Goal: Task Accomplishment & Management: Manage account settings

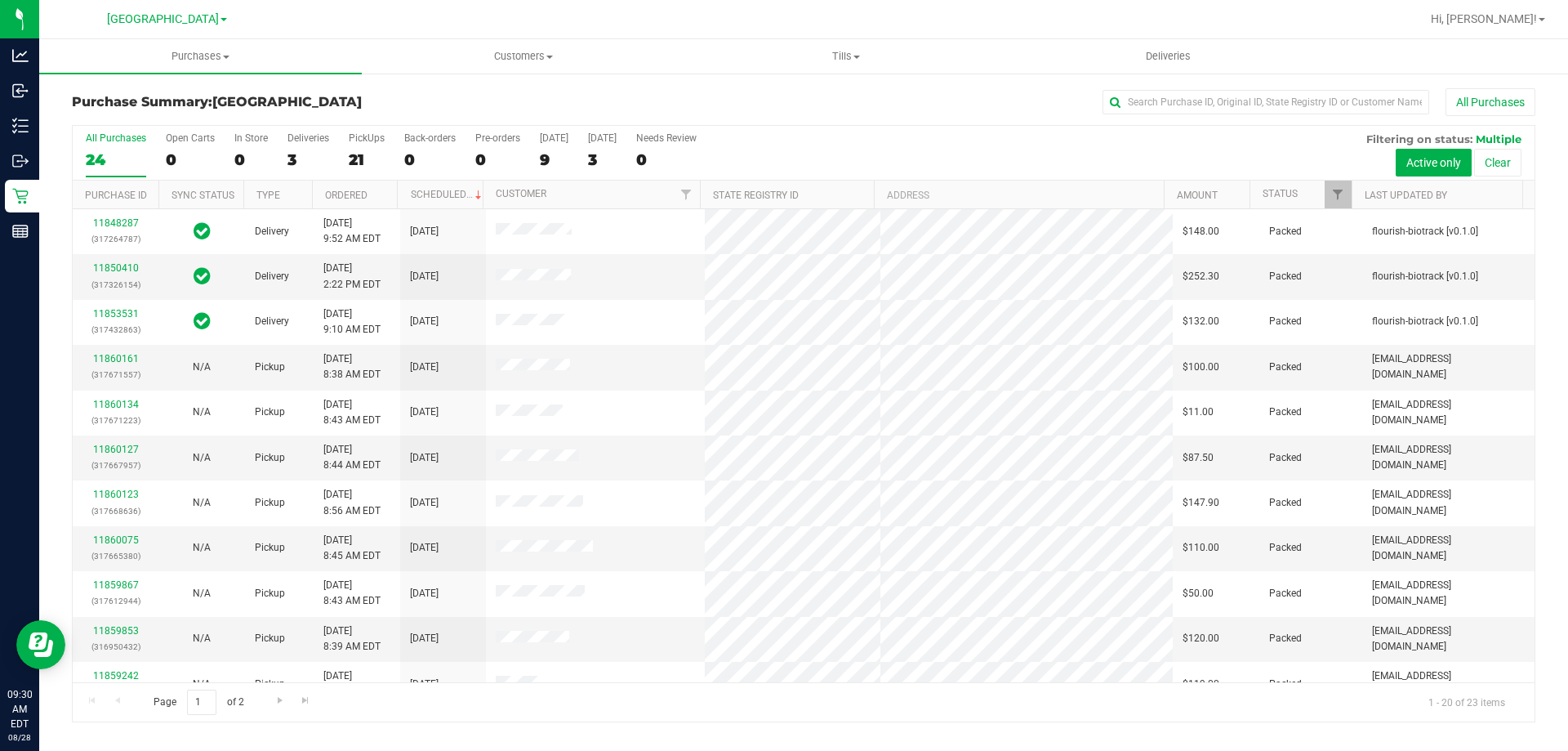
click at [861, 103] on div "All Purchases" at bounding box center [1047, 102] width 976 height 27
click at [127, 363] on link "11860630" at bounding box center [116, 359] width 46 height 12
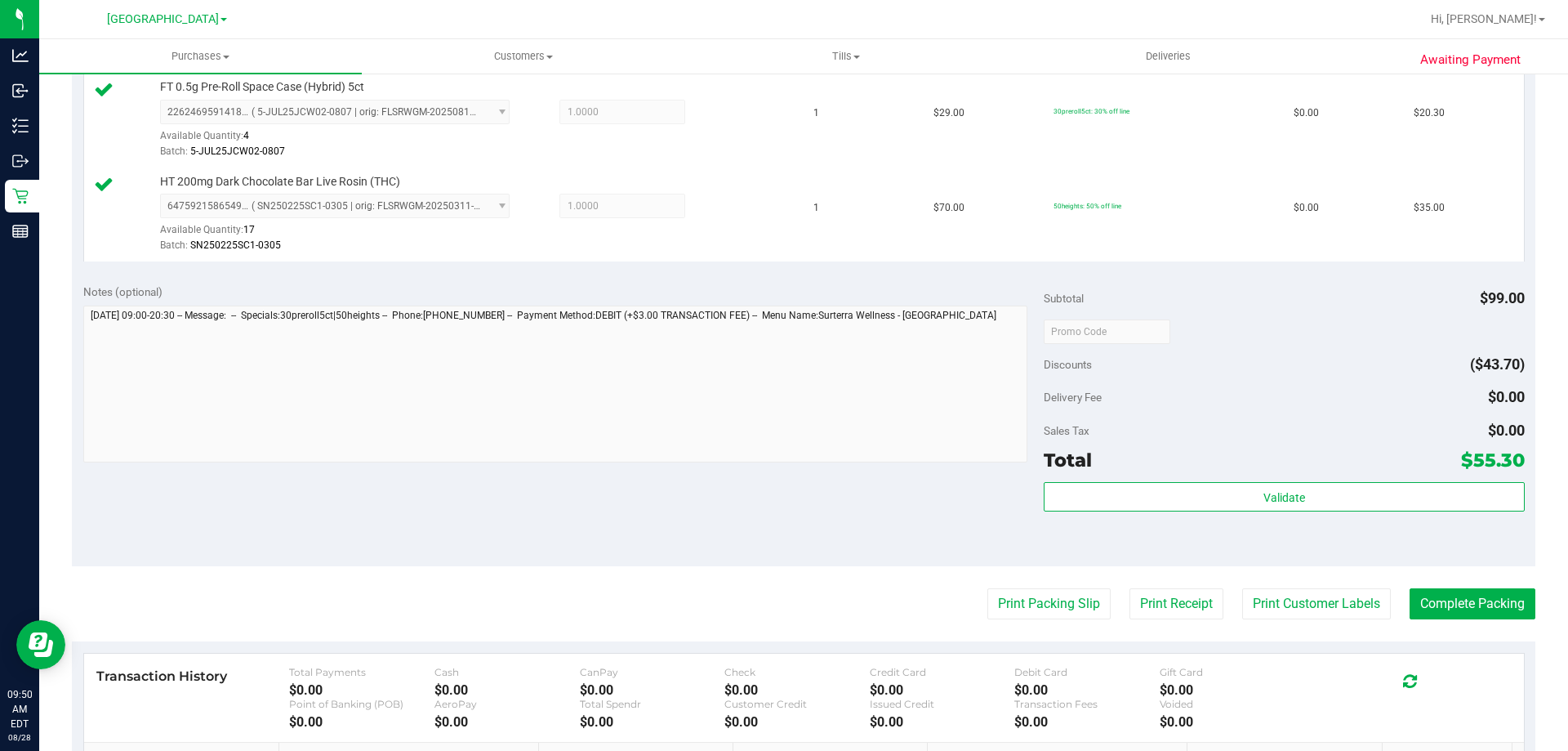
scroll to position [515, 0]
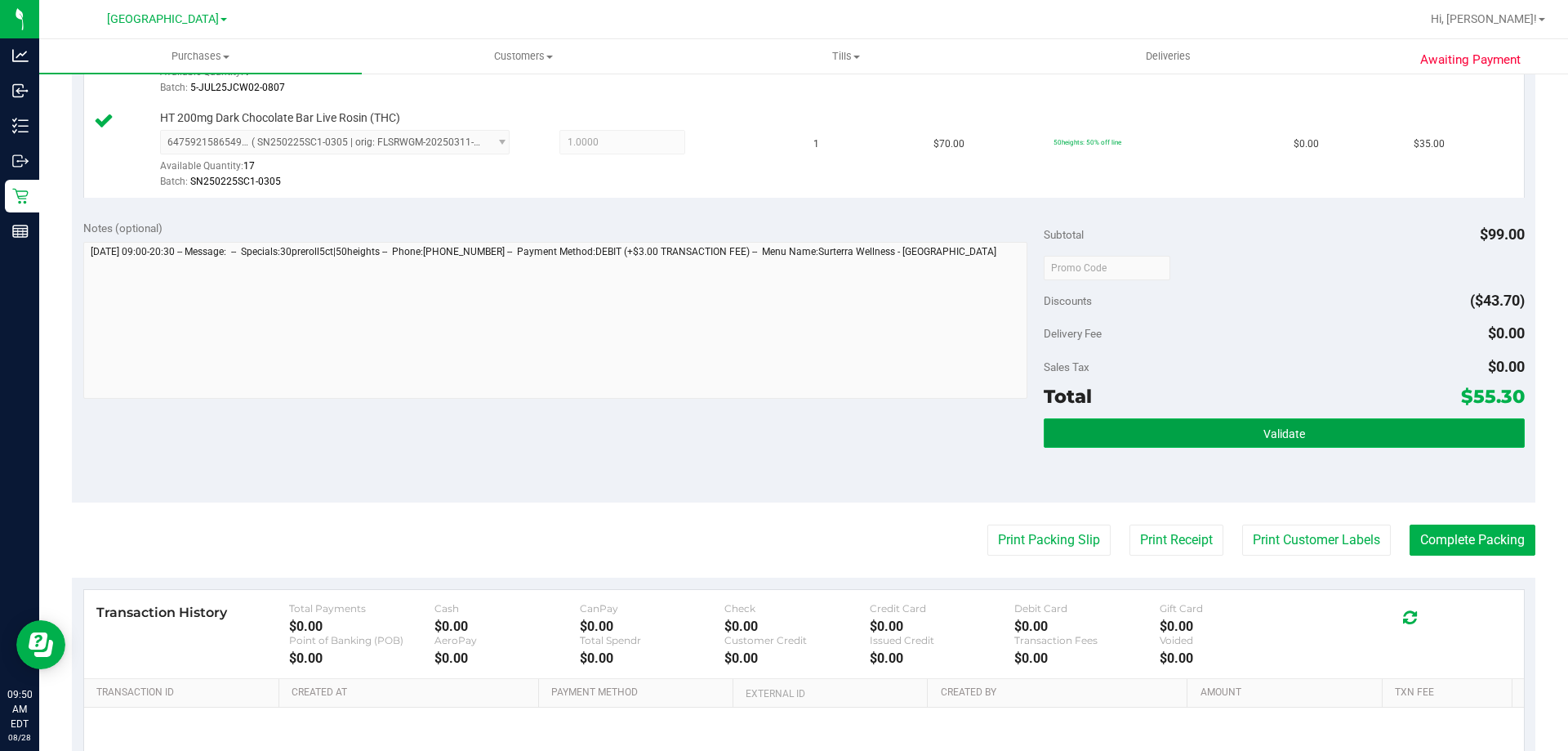
click at [1231, 433] on button "Validate" at bounding box center [1283, 432] width 480 height 29
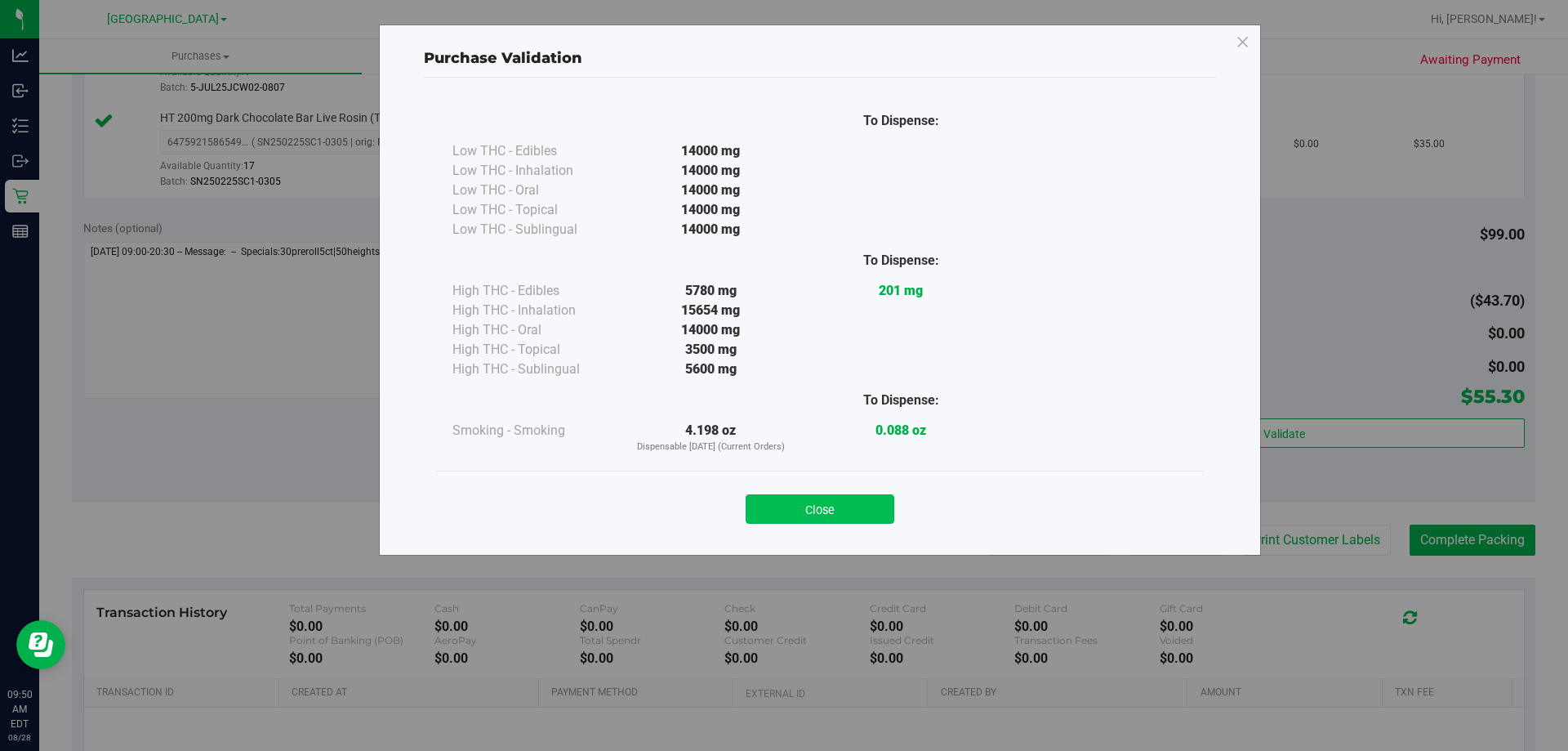
click at [828, 523] on button "Close" at bounding box center [820, 509] width 149 height 29
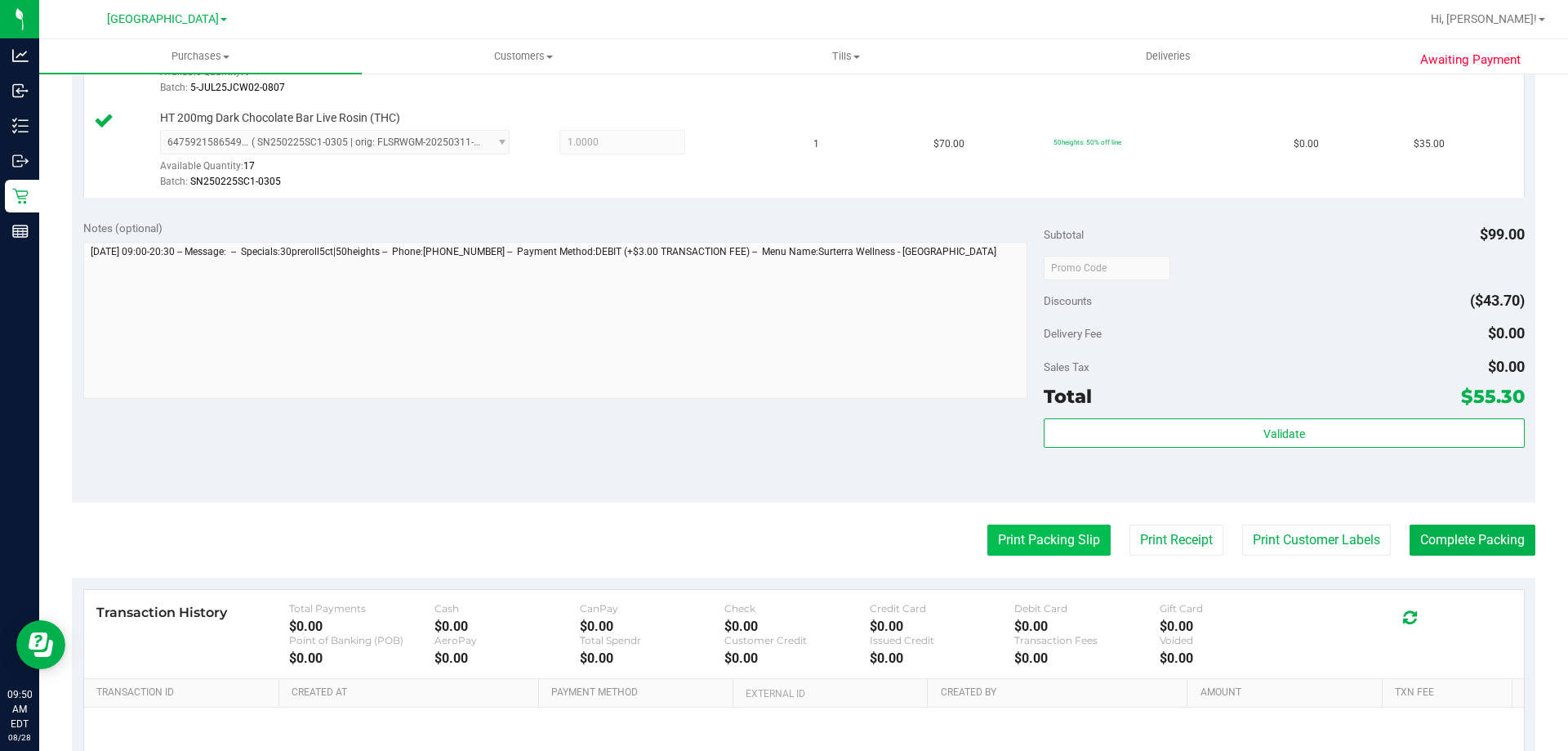
click at [1069, 539] on button "Print Packing Slip" at bounding box center [1049, 540] width 123 height 31
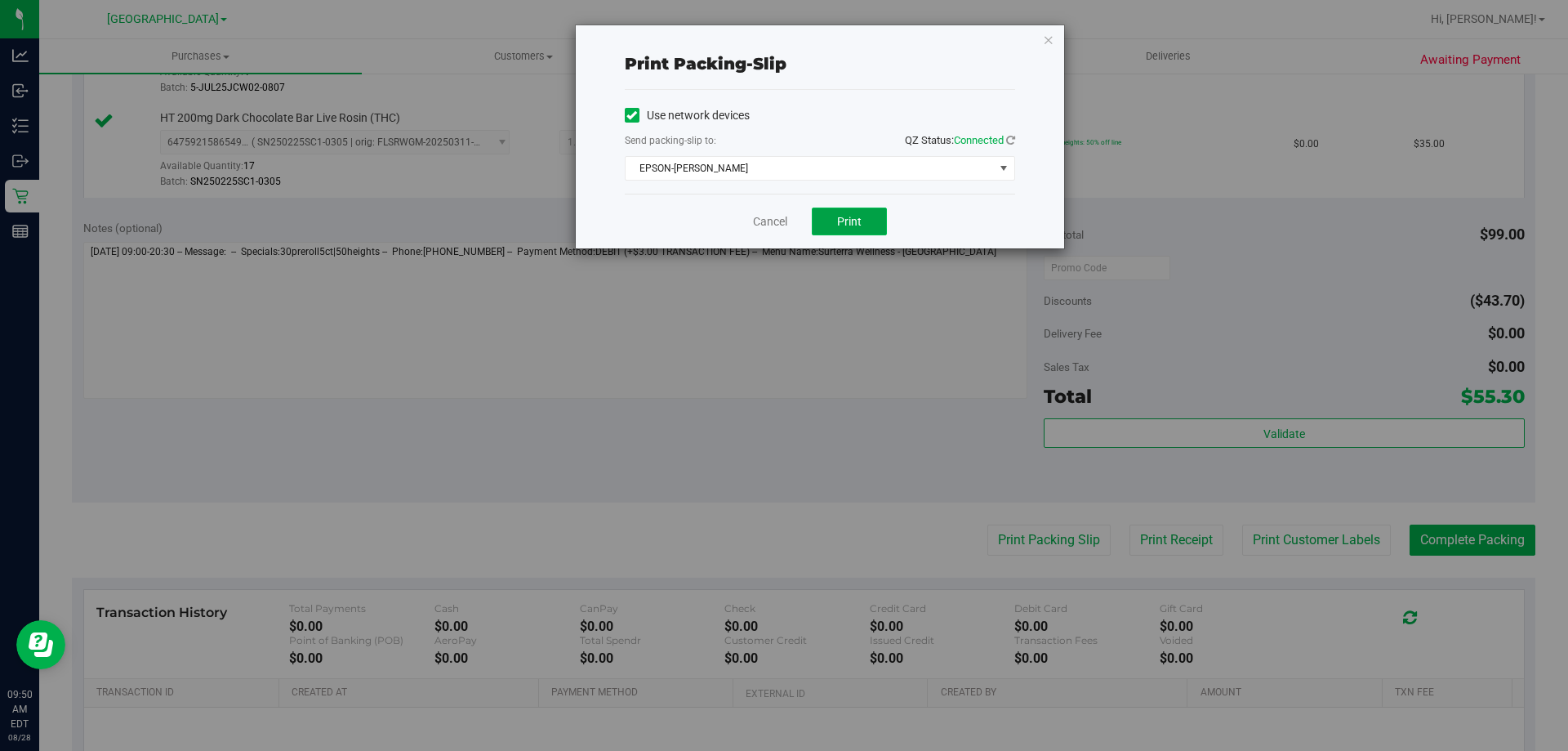
click at [844, 234] on button "Print" at bounding box center [850, 221] width 75 height 27
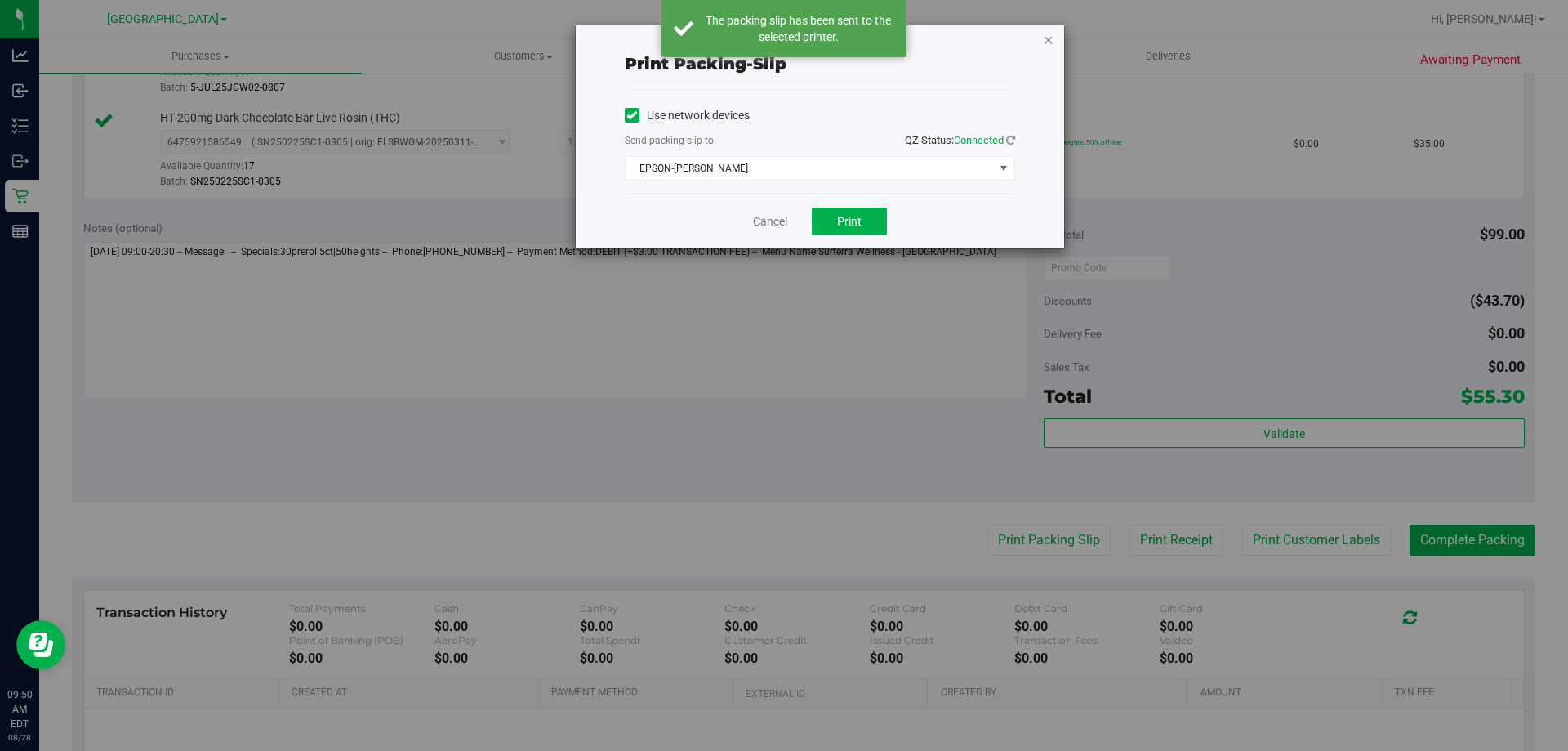
click at [1049, 39] on icon "button" at bounding box center [1049, 39] width 12 height 20
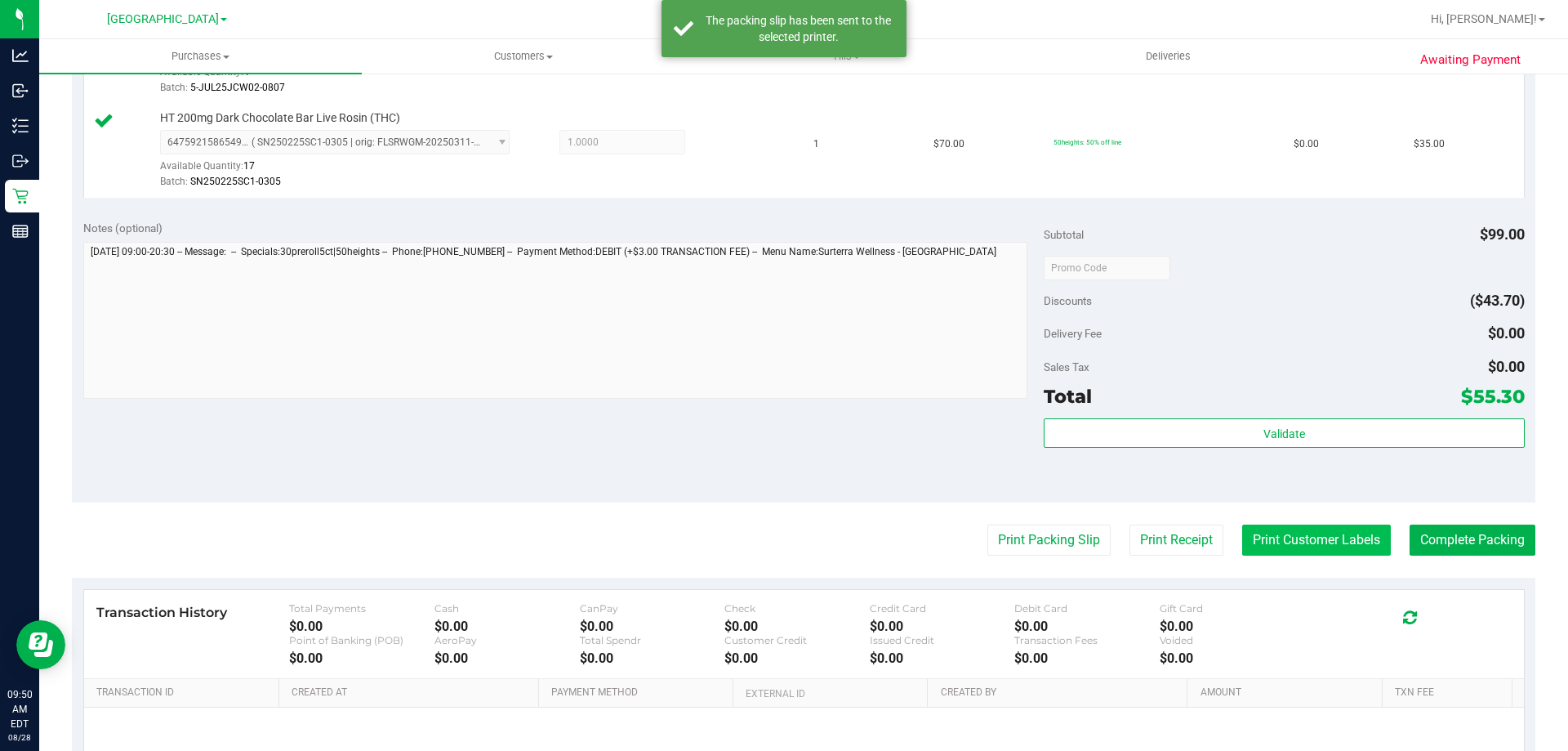
click at [1334, 547] on button "Print Customer Labels" at bounding box center [1317, 540] width 149 height 31
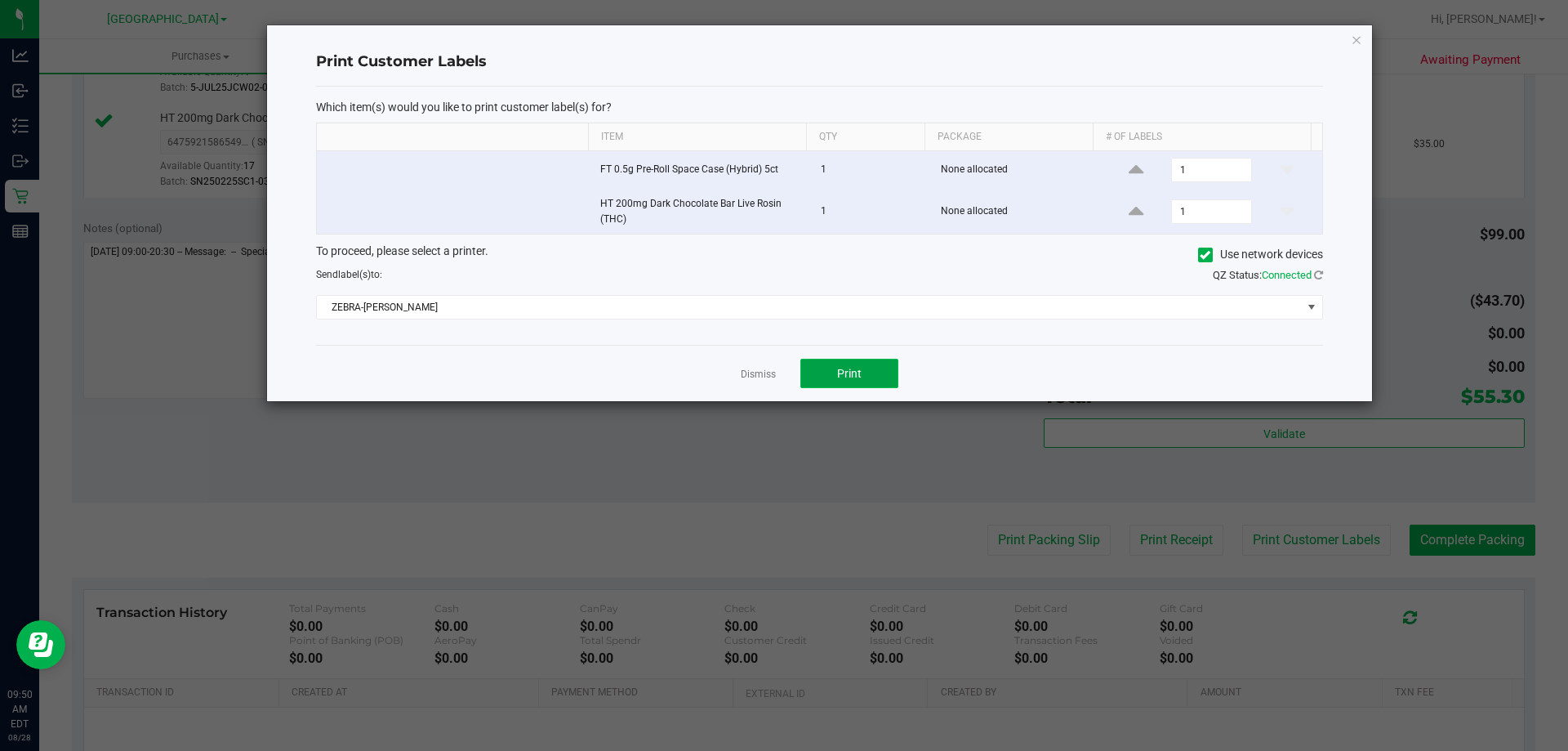
click at [856, 372] on span "Print" at bounding box center [849, 374] width 24 height 13
click at [1357, 35] on icon "button" at bounding box center [1357, 39] width 12 height 20
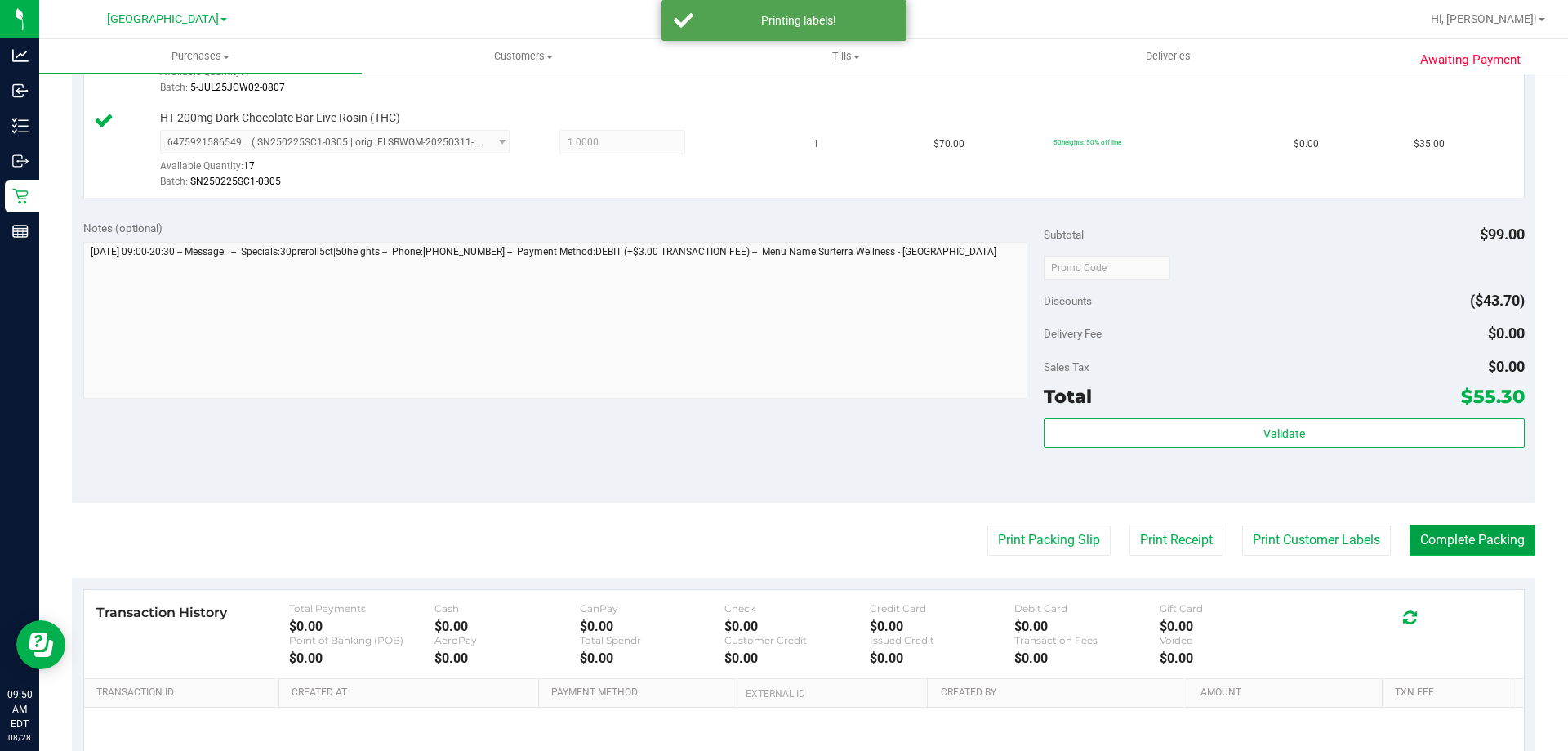
click at [1451, 548] on button "Complete Packing" at bounding box center [1472, 540] width 126 height 31
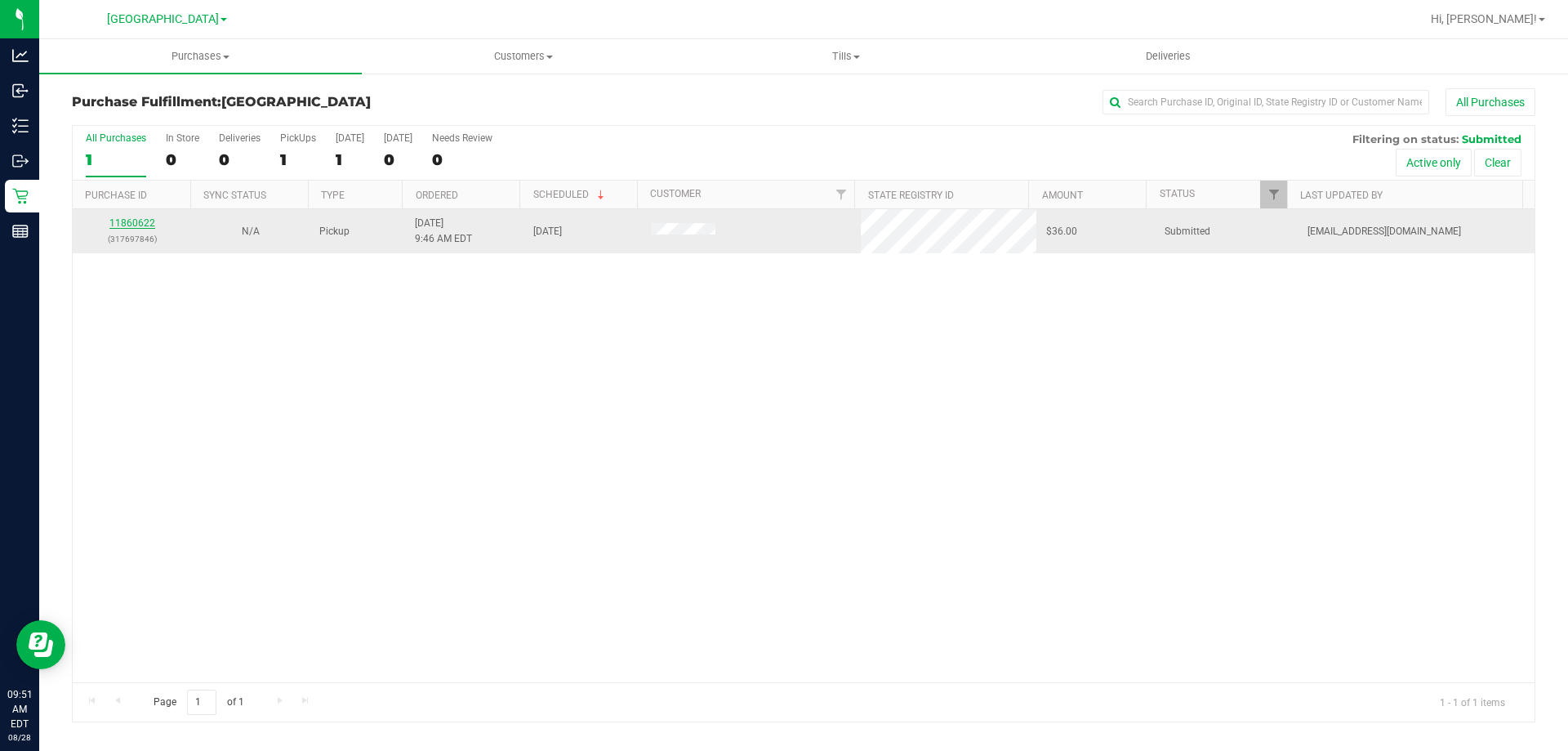
click at [129, 224] on link "11860622" at bounding box center [132, 223] width 46 height 12
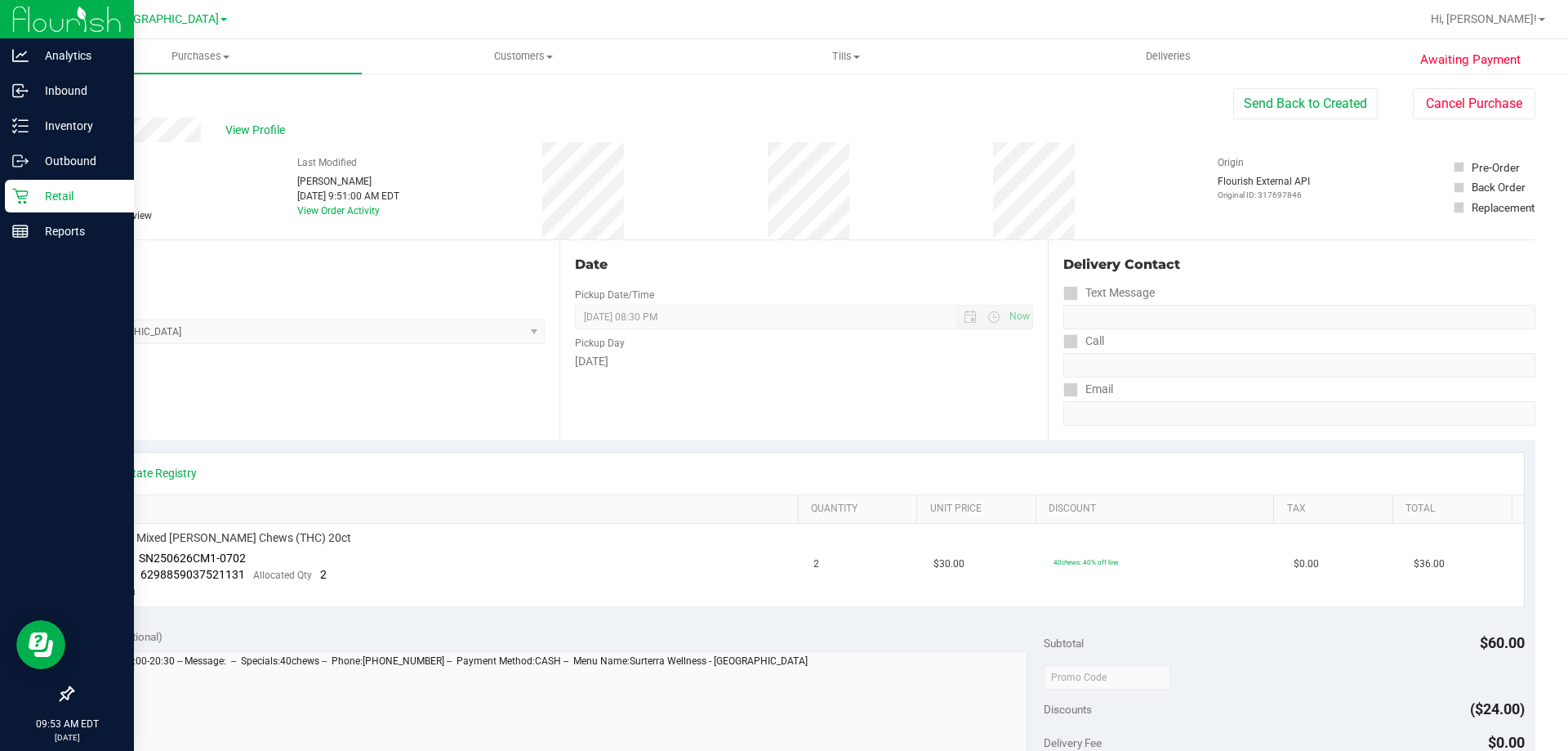
click at [32, 180] on div "Retail" at bounding box center [69, 196] width 129 height 32
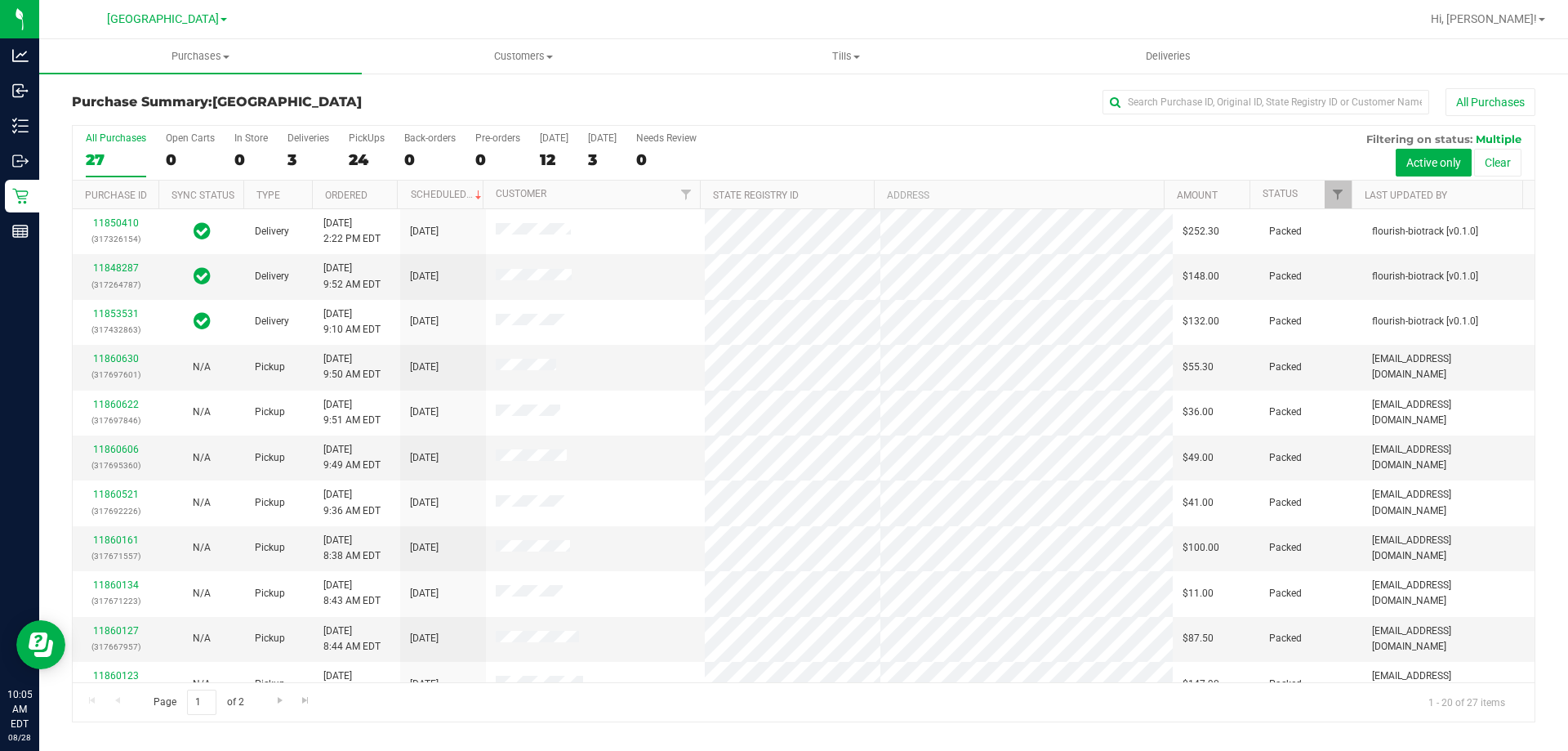
click at [1553, 298] on div "Purchase Summary: [GEOGRAPHIC_DATA] All Purchases All Purchases 27 Open Carts 0…" at bounding box center [803, 405] width 1529 height 667
